Goal: Task Accomplishment & Management: Complete application form

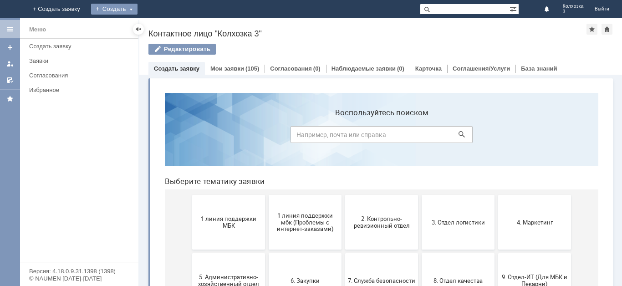
click at [145, 9] on div "Создать" at bounding box center [121, 9] width 46 height 11
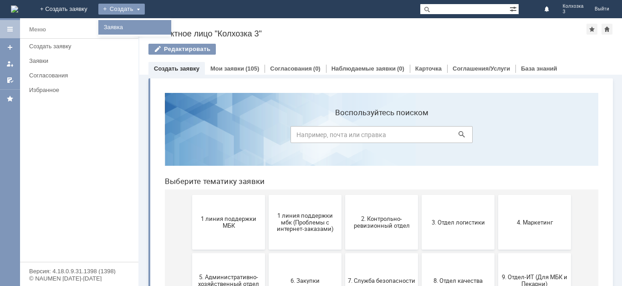
click at [169, 26] on link "Заявка" at bounding box center [134, 27] width 69 height 11
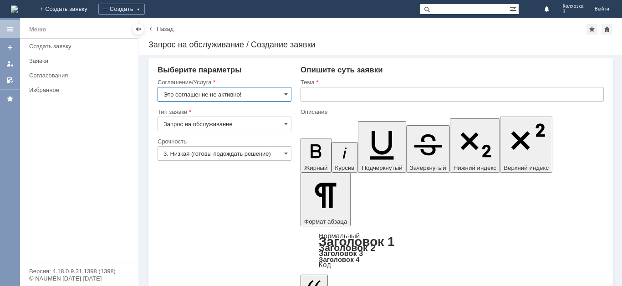
click at [282, 94] on input "Это соглашение не активно!" at bounding box center [224, 94] width 134 height 15
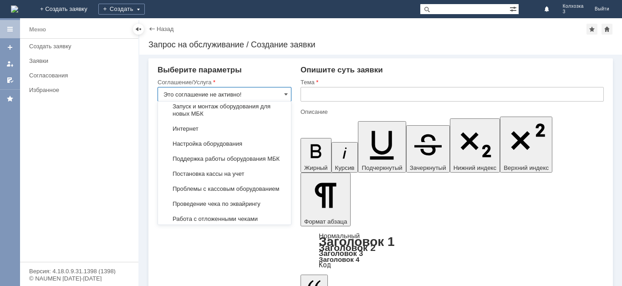
scroll to position [994, 0]
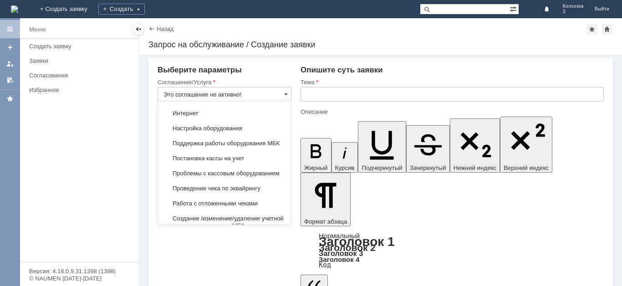
click at [245, 80] on span "Замена картриджа для принтера" at bounding box center [224, 75] width 122 height 7
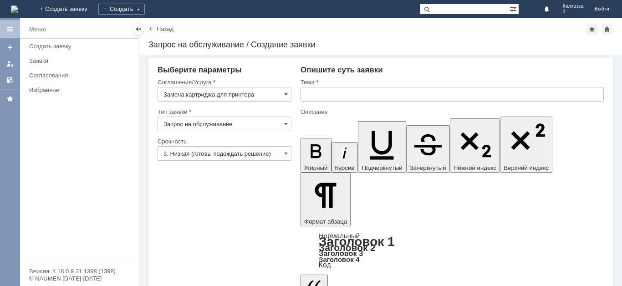
type input "Замена картриджа для принтера"
click at [287, 157] on input "3. Низкая (готовы подождать решение)" at bounding box center [224, 153] width 134 height 15
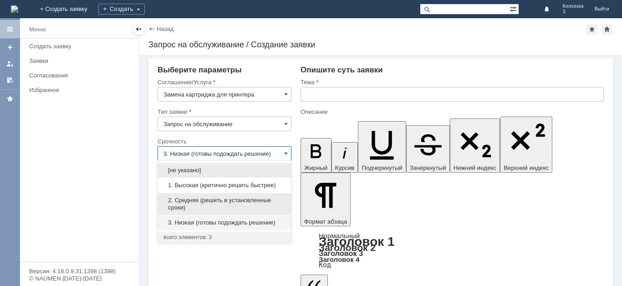
click at [202, 203] on span "2. Средняя (решить в установленные сроки)" at bounding box center [224, 204] width 122 height 15
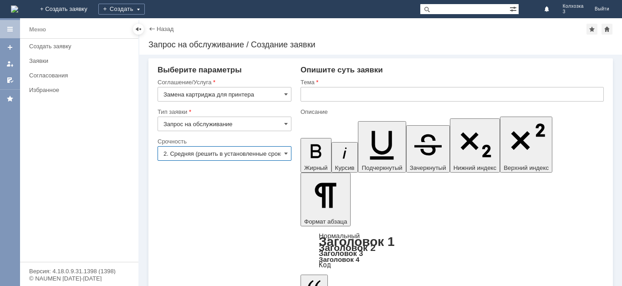
type input "2. Средняя (решить в установленные сроки)"
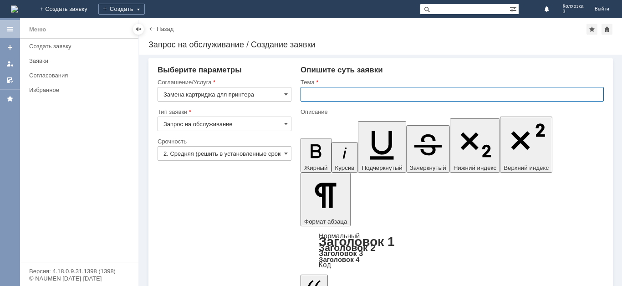
click at [315, 96] on input "text" at bounding box center [451, 94] width 303 height 15
type input "Картридж"
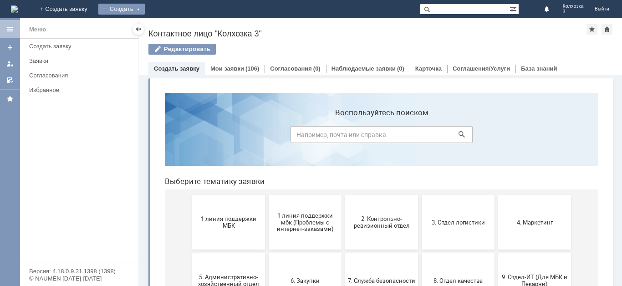
click at [145, 11] on div "Создать" at bounding box center [121, 9] width 46 height 11
click at [169, 26] on link "Заявка" at bounding box center [134, 27] width 69 height 11
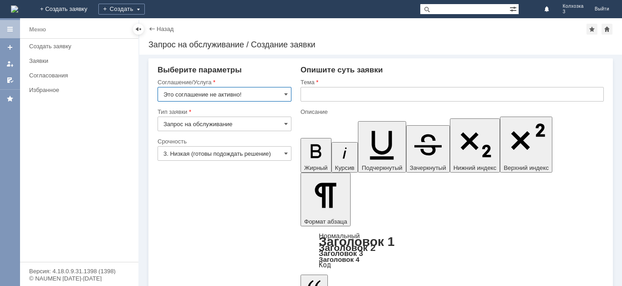
click at [283, 93] on input "Это соглашение не активно!" at bounding box center [224, 94] width 134 height 15
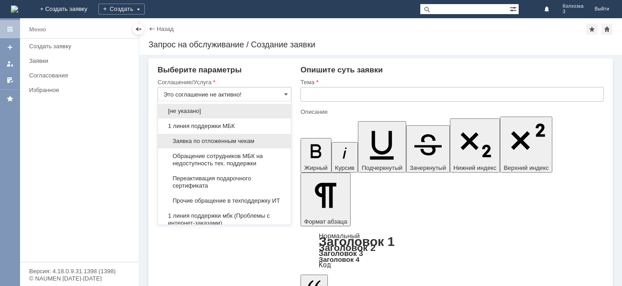
click at [228, 137] on span "Заявка по отложенным чекам" at bounding box center [224, 140] width 122 height 7
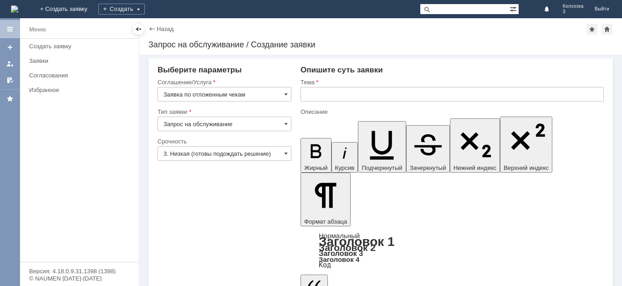
type input "Заявка по отложенным чекам"
click at [320, 95] on input "text" at bounding box center [451, 94] width 303 height 15
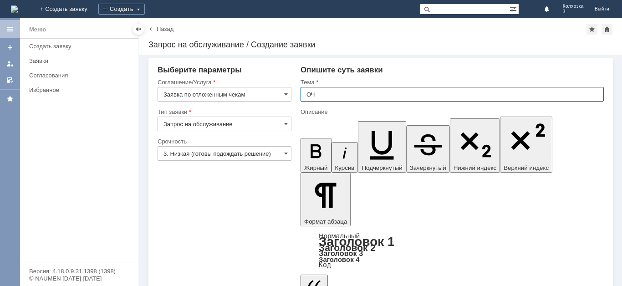
type input "ОЧ"
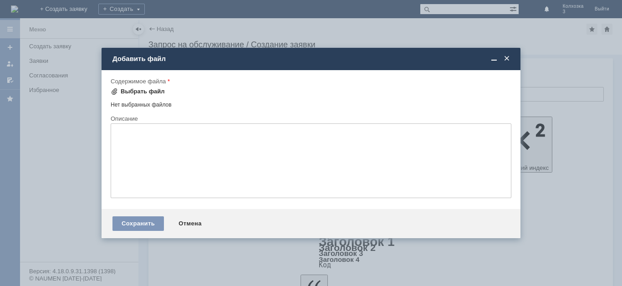
click at [137, 87] on div "Выбрать файл" at bounding box center [138, 91] width 54 height 11
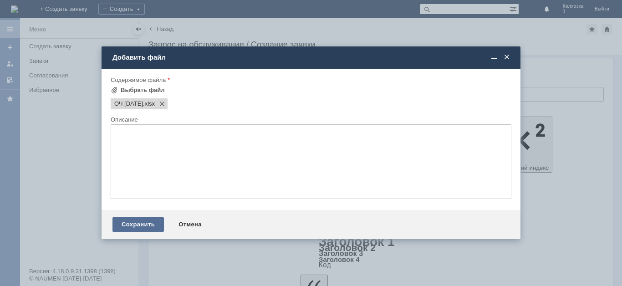
click at [139, 229] on div "Сохранить" at bounding box center [137, 224] width 51 height 15
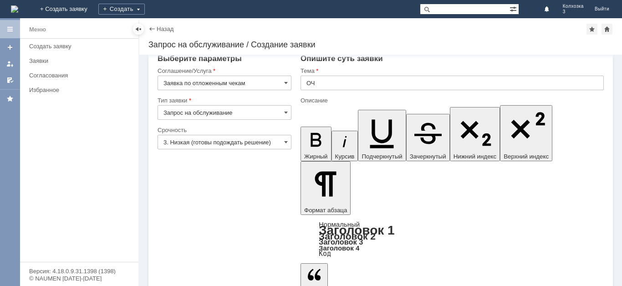
scroll to position [14, 0]
